Goal: Check status

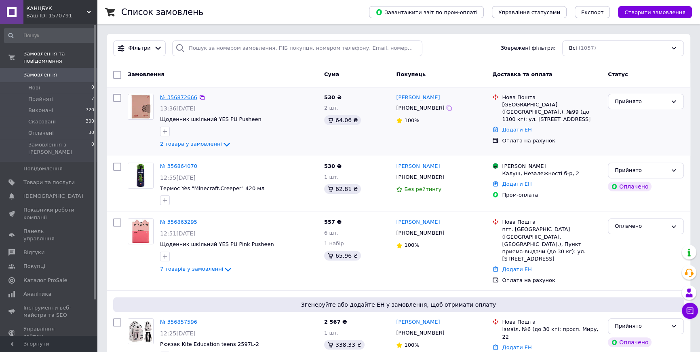
click at [184, 97] on link "№ 356872666" at bounding box center [178, 97] width 37 height 6
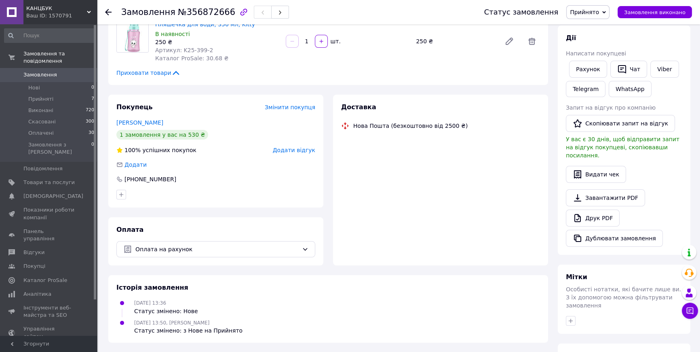
scroll to position [213, 0]
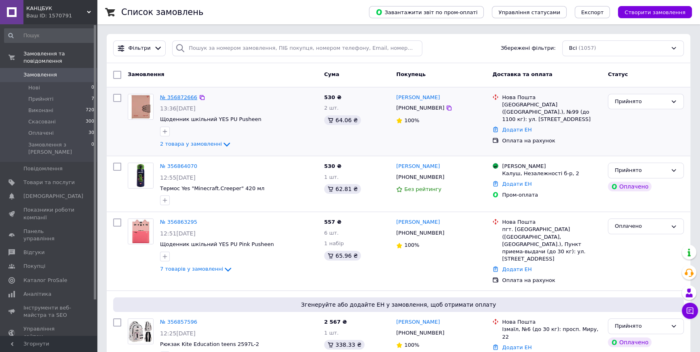
click at [177, 94] on link "№ 356872666" at bounding box center [178, 97] width 37 height 6
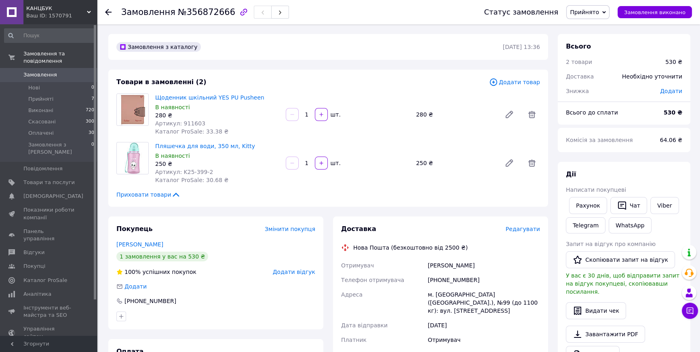
click at [47, 71] on span "Замовлення" at bounding box center [40, 74] width 34 height 7
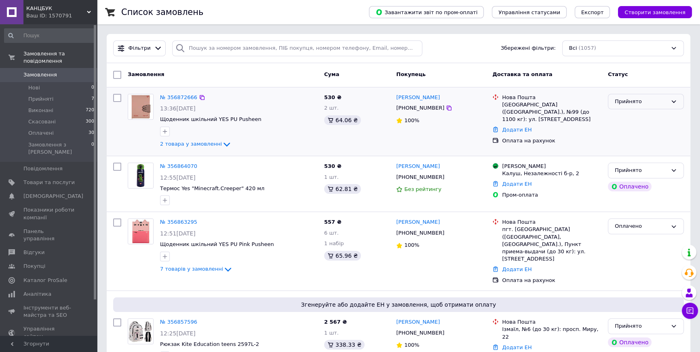
click at [675, 103] on icon at bounding box center [673, 101] width 6 height 6
click at [570, 146] on div "Нова Пошта Киев (Киевская обл.), №99 (до 1100 кг): ул. Салютная, 5Б Додати ЕН О…" at bounding box center [547, 122] width 116 height 62
